Goal: Information Seeking & Learning: Check status

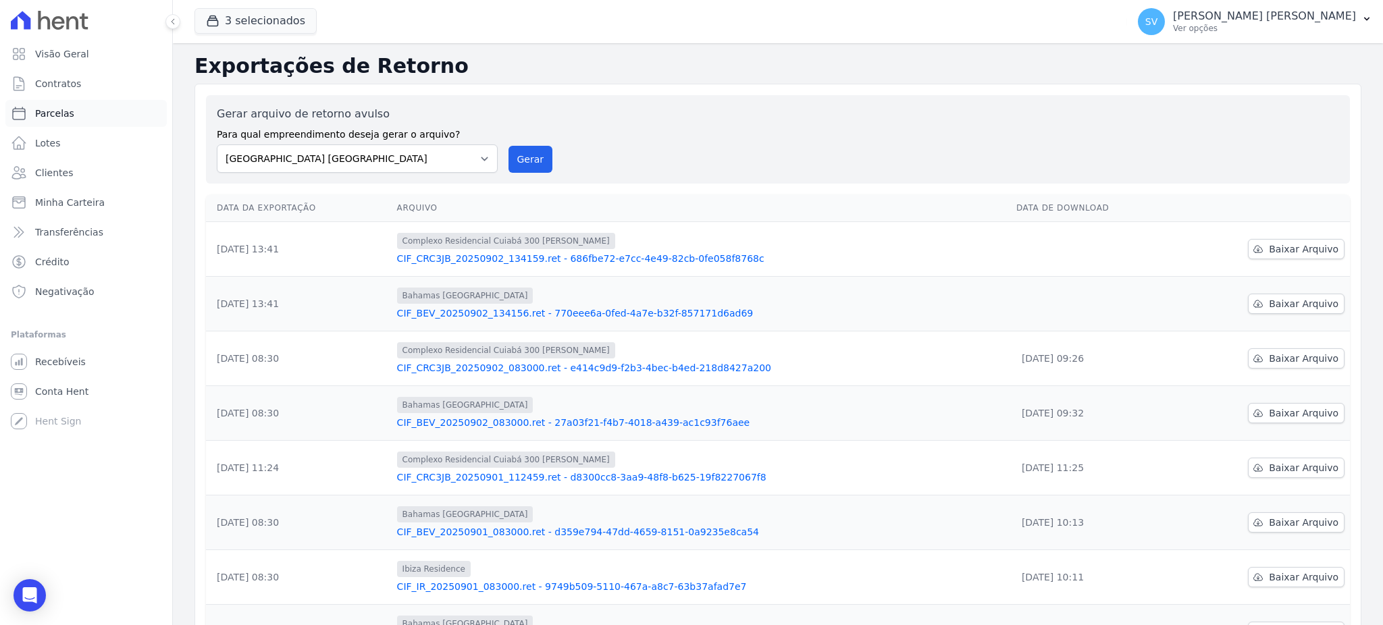
click at [59, 107] on span "Parcelas" at bounding box center [54, 114] width 39 height 14
select select
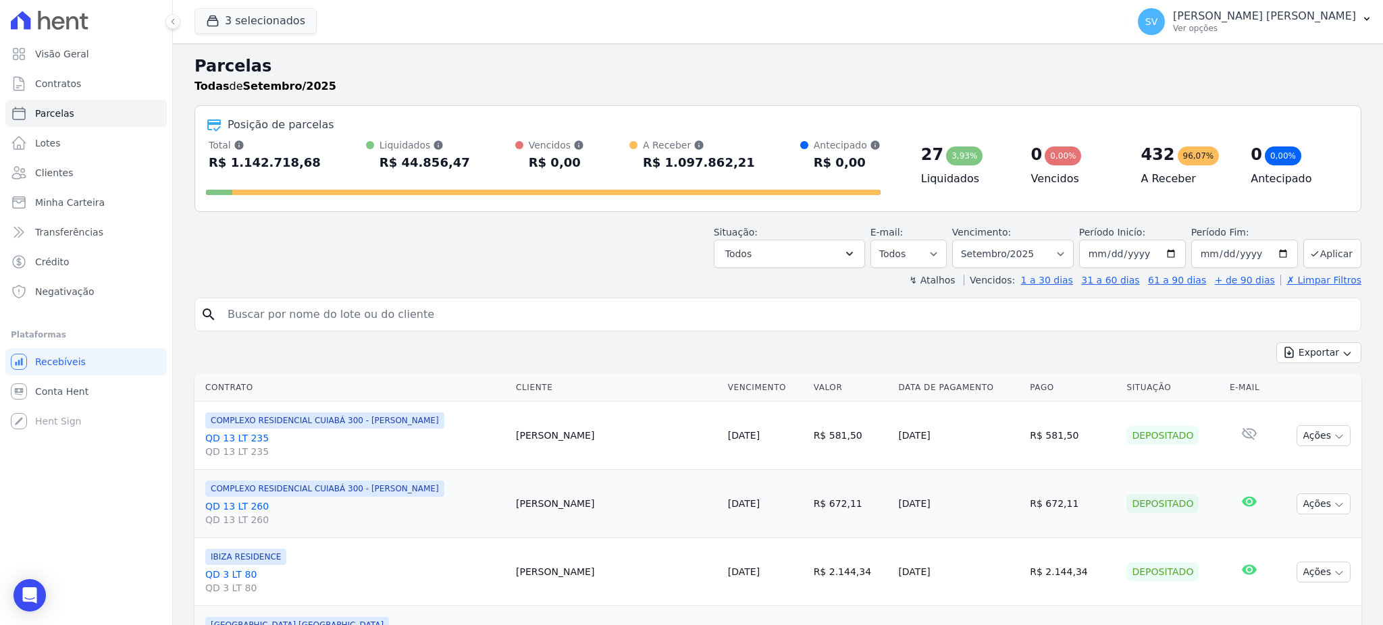
click at [544, 312] on input "search" at bounding box center [787, 314] width 1136 height 27
paste input "MICAELLY [PERSON_NAME] [PERSON_NAME]"
type input "MICAELLY [PERSON_NAME] [PERSON_NAME]"
select select
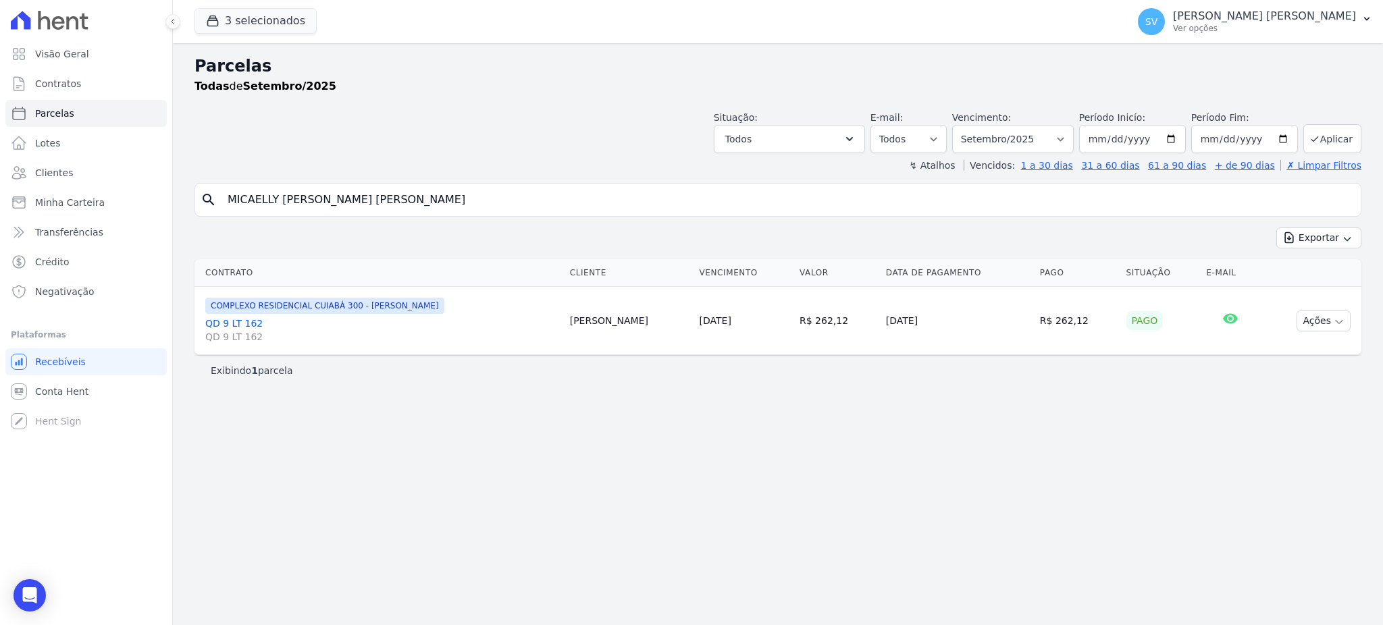
drag, startPoint x: 438, startPoint y: 195, endPoint x: 171, endPoint y: 202, distance: 267.5
click at [173, 202] on div "Parcelas Todas de Setembro/2025 Situação: Agendado Em Aberto Pago Processando C…" at bounding box center [778, 334] width 1210 height 582
paste input "[PERSON_NAME] [PERSON_NAME]"
type input "[PERSON_NAME] [PERSON_NAME]"
click at [1066, 133] on select "[GEOGRAPHIC_DATA] por período ──────── Todos os meses Outubro/2022 Novembro/202…" at bounding box center [1013, 139] width 122 height 28
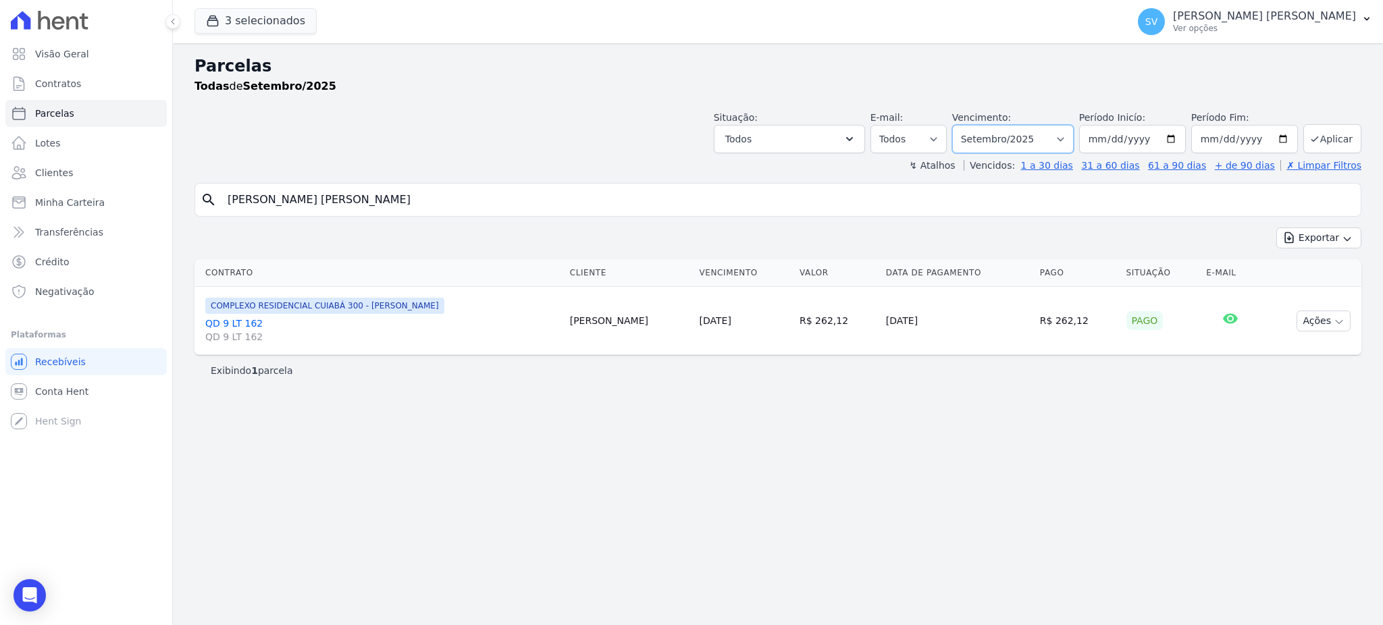
select select "07/2025"
click at [971, 125] on select "[GEOGRAPHIC_DATA] por período ──────── Todos os meses Outubro/2022 Novembro/202…" at bounding box center [1013, 139] width 122 height 28
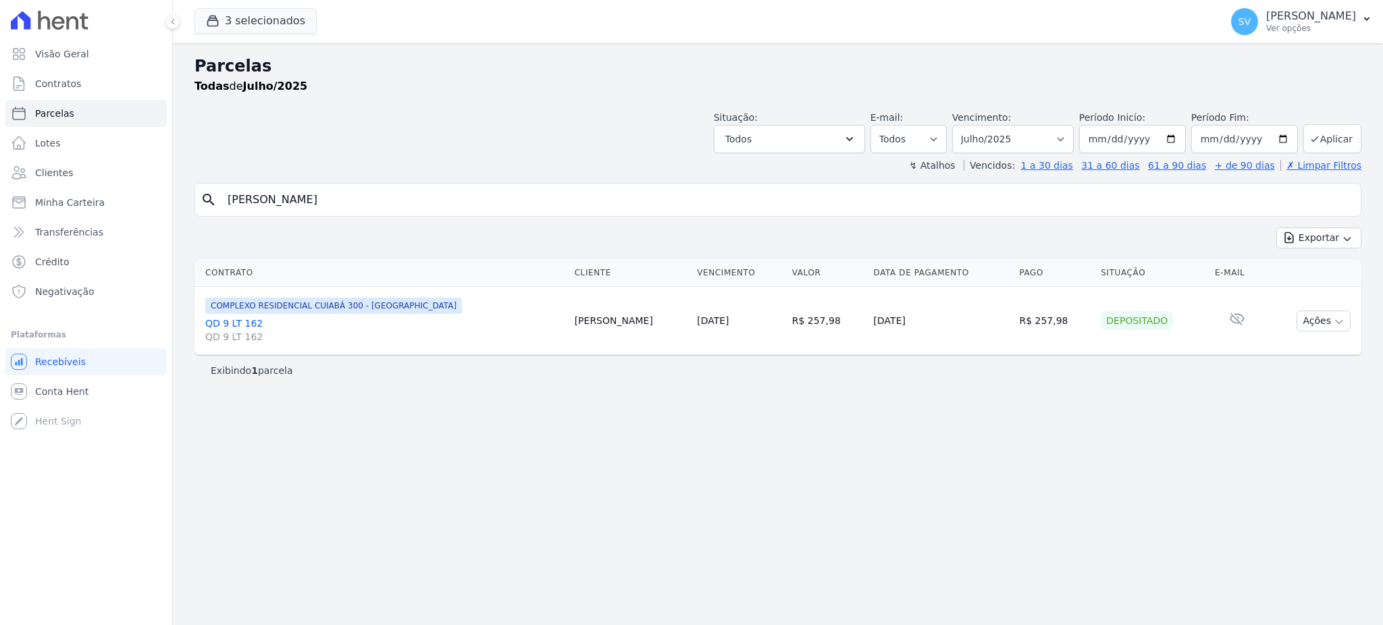
select select
click at [1074, 137] on select "[GEOGRAPHIC_DATA] por período ──────── Todos os meses Outubro/2022 Novembro/202…" at bounding box center [1013, 139] width 122 height 28
select select "08/2025"
click at [971, 125] on select "[GEOGRAPHIC_DATA] por período ──────── Todos os meses Outubro/2022 Novembro/202…" at bounding box center [1013, 139] width 122 height 28
select select
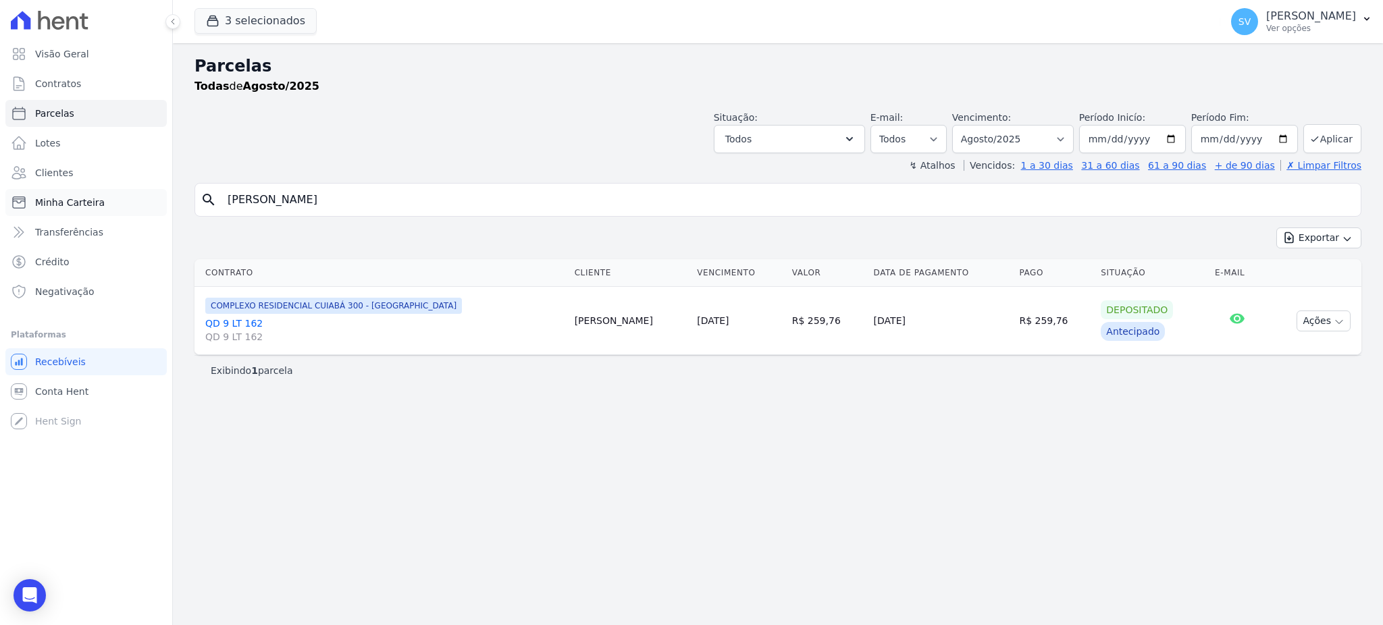
drag, startPoint x: 400, startPoint y: 197, endPoint x: 121, endPoint y: 200, distance: 278.9
click at [124, 200] on div "Visão Geral Contratos Parcelas Lotes Clientes Minha Carteira Transferências Cré…" at bounding box center [691, 312] width 1383 height 625
paste input "[PERSON_NAME] [PERSON_NAME]"
type input "[PERSON_NAME] [PERSON_NAME]"
select select
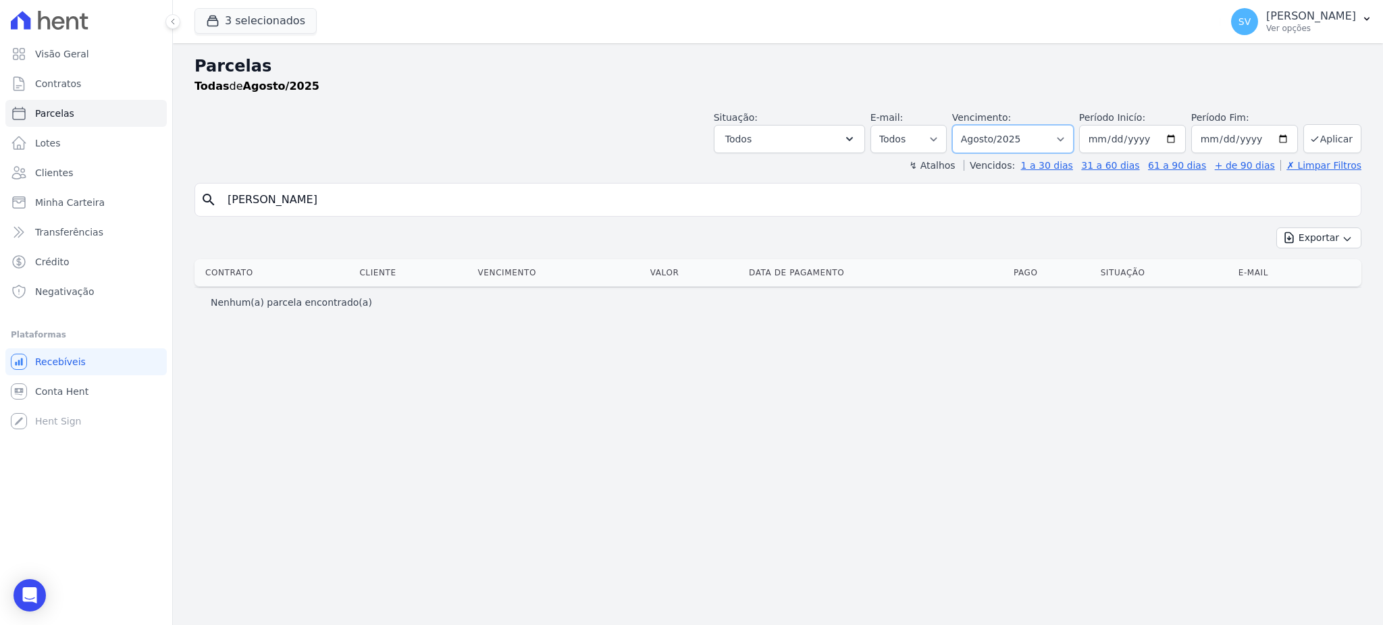
click at [1025, 140] on select "[GEOGRAPHIC_DATA] por período ──────── Todos os meses Outubro/2022 Novembro/202…" at bounding box center [1013, 139] width 122 height 28
select select "07/2025"
click at [971, 125] on select "[GEOGRAPHIC_DATA] por período ──────── Todos os meses Outubro/2022 Novembro/202…" at bounding box center [1013, 139] width 122 height 28
select select
click at [528, 209] on input "[PERSON_NAME] [PERSON_NAME]" at bounding box center [787, 199] width 1136 height 27
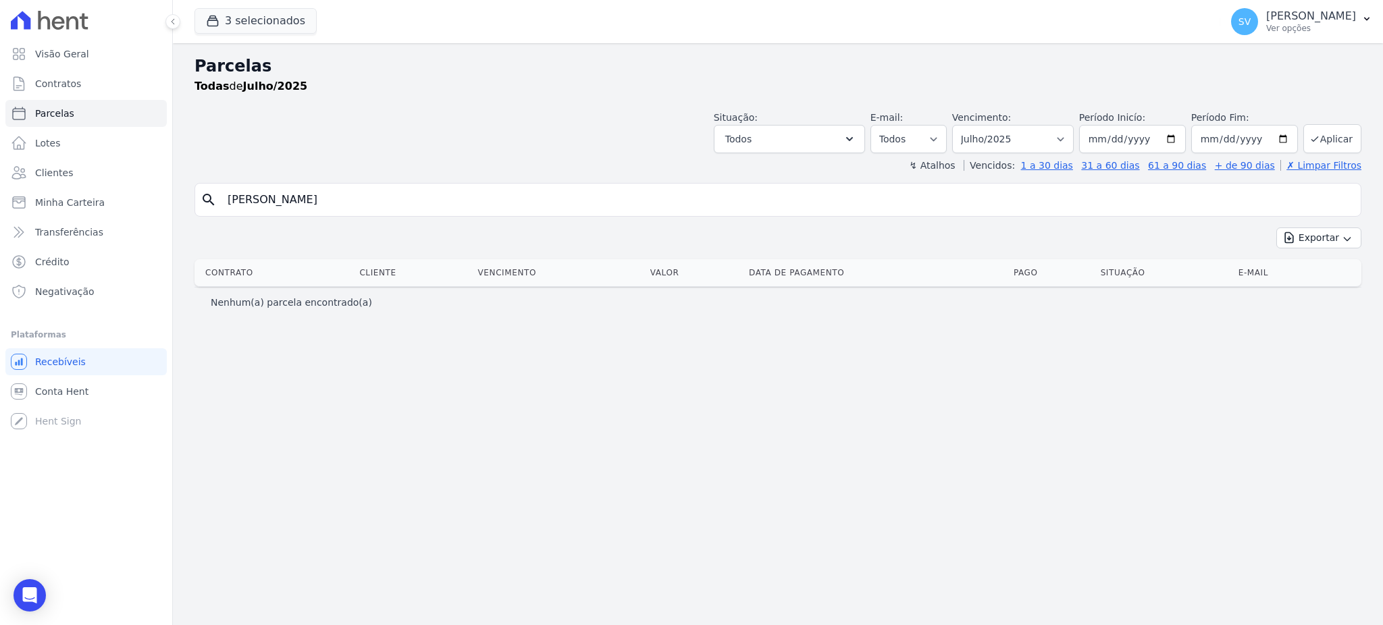
select select
